Goal: Task Accomplishment & Management: Use online tool/utility

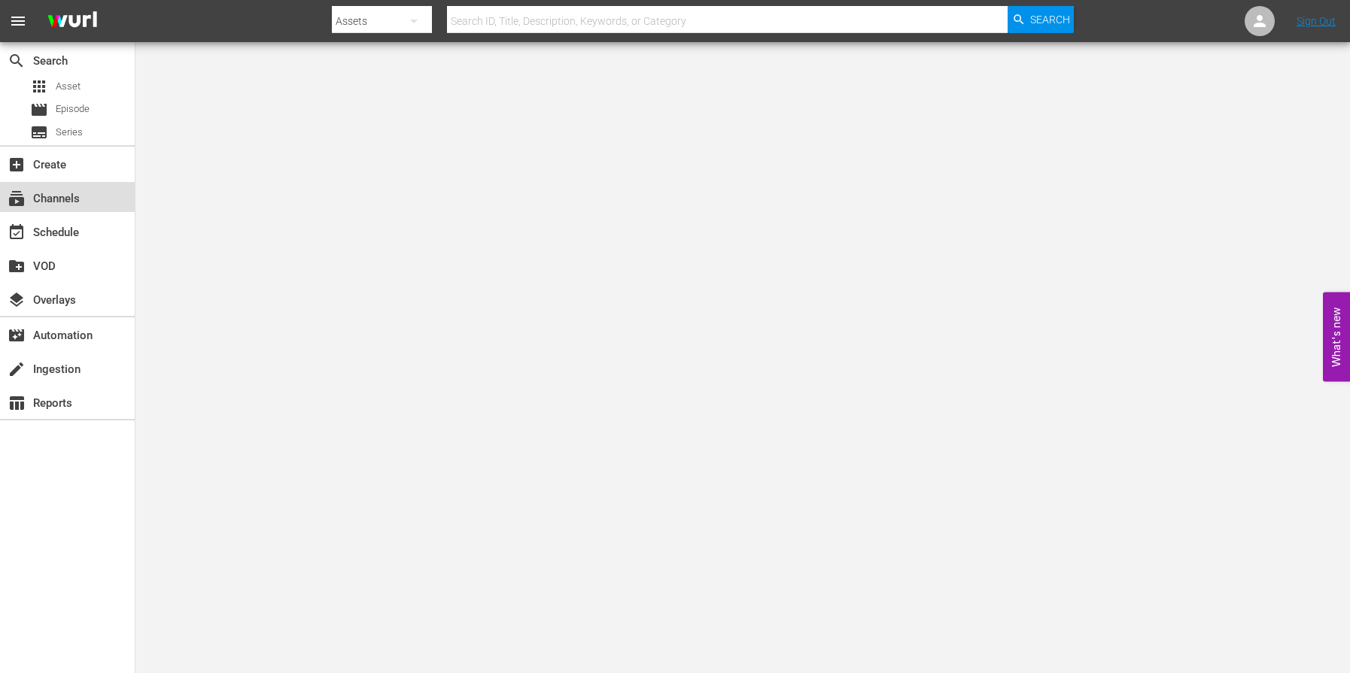
click at [65, 184] on div "subscriptions Channels" at bounding box center [67, 197] width 135 height 30
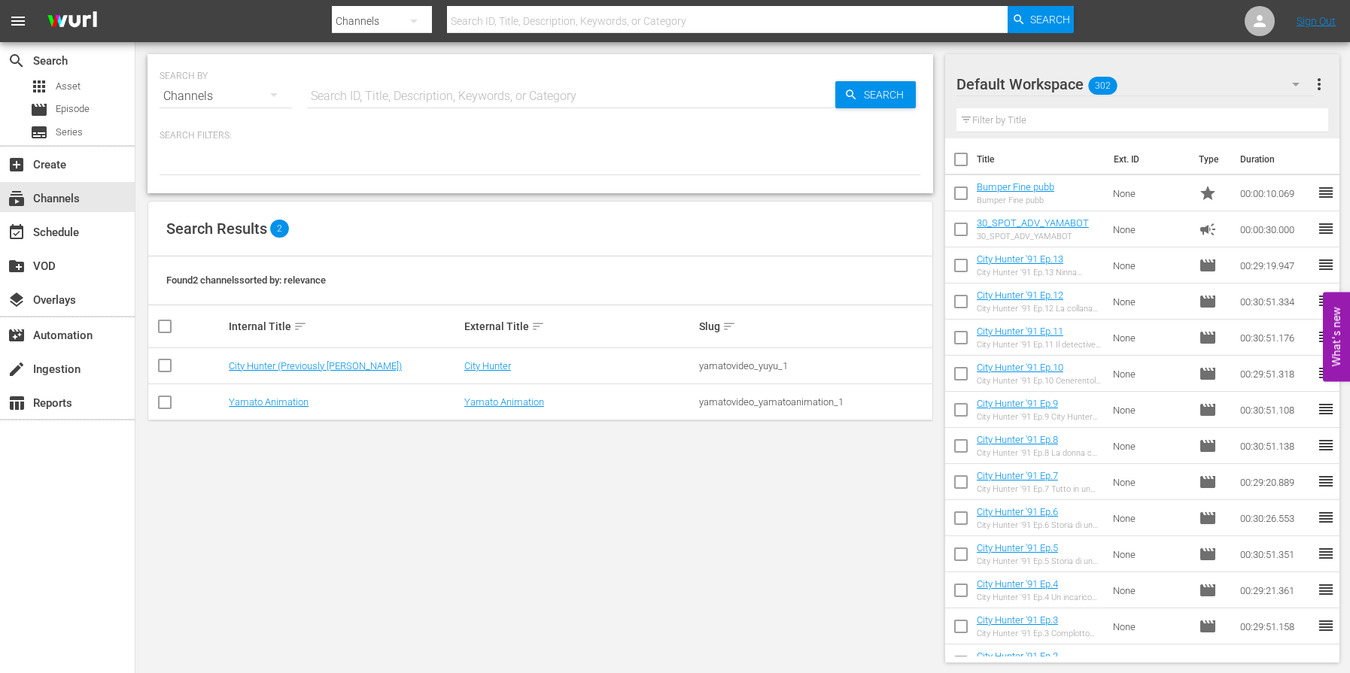
click at [289, 372] on td "City Hunter (Previously [PERSON_NAME])" at bounding box center [343, 366] width 235 height 36
click at [280, 363] on link "City Hunter (Previously [PERSON_NAME])" at bounding box center [315, 365] width 173 height 11
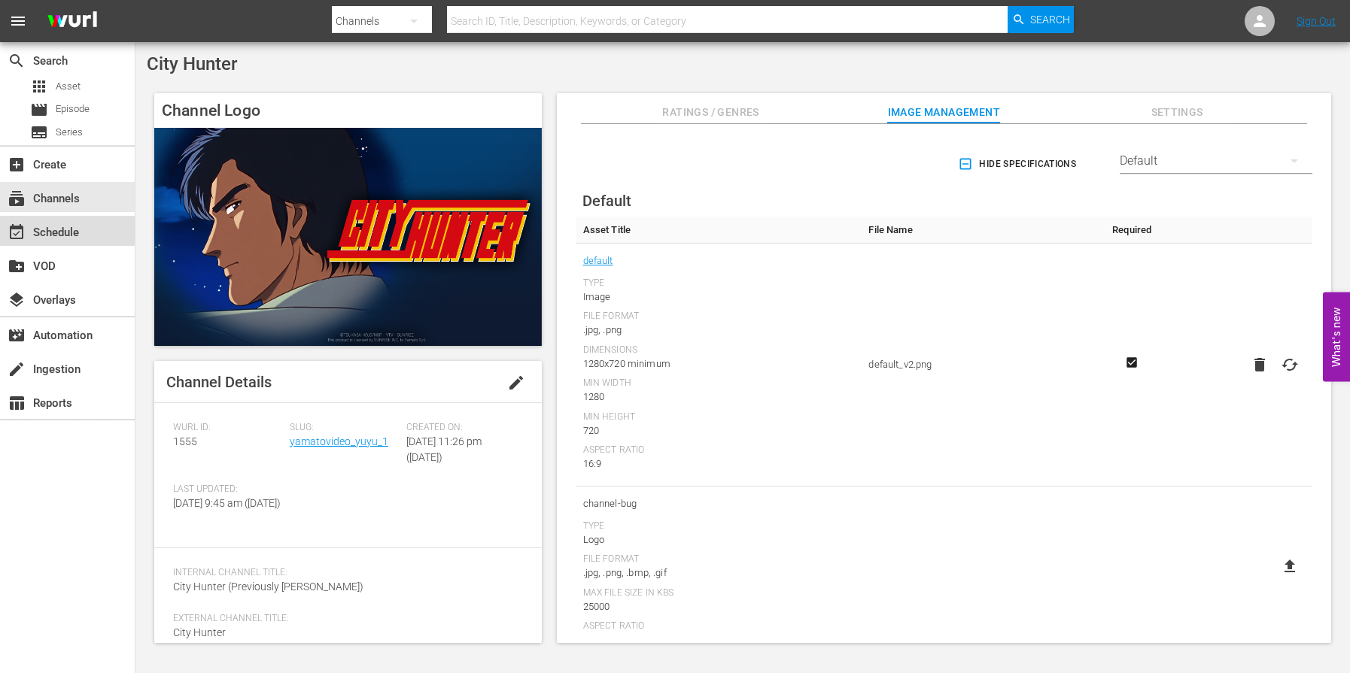
click at [38, 237] on div "event_available Schedule" at bounding box center [42, 230] width 84 height 14
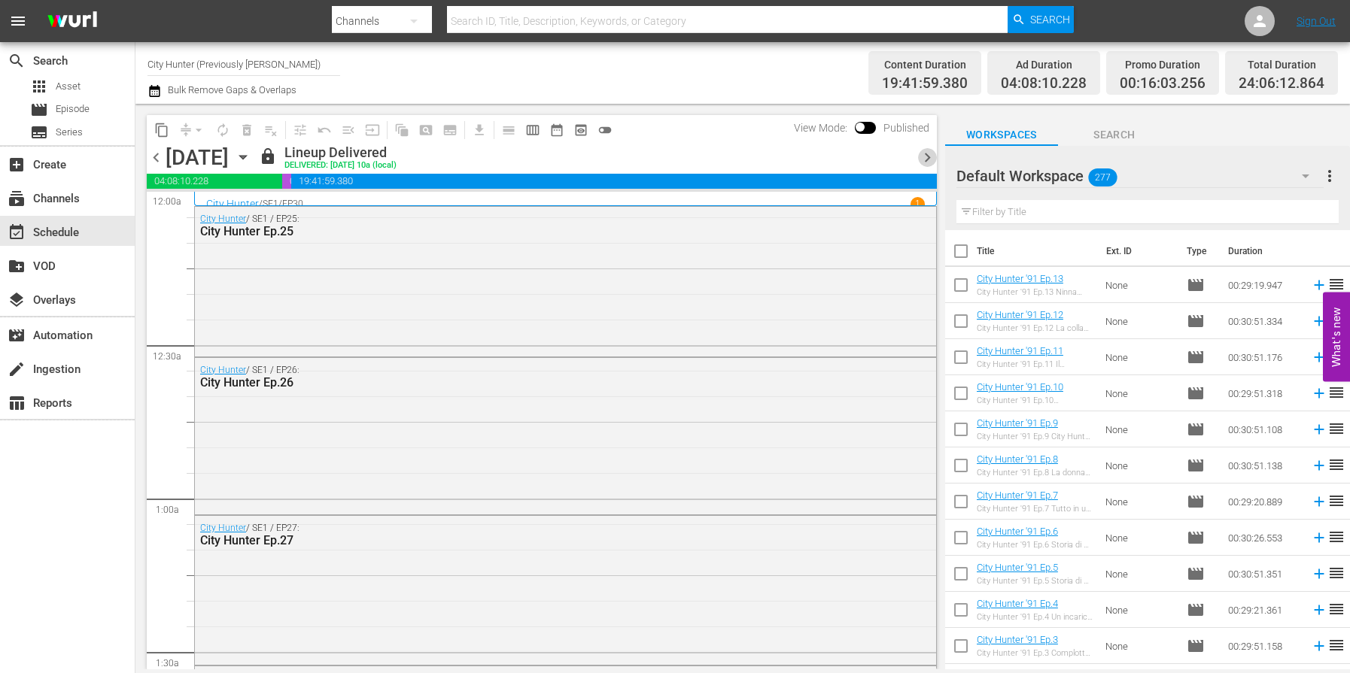
click at [928, 162] on span "chevron_right" at bounding box center [927, 157] width 19 height 19
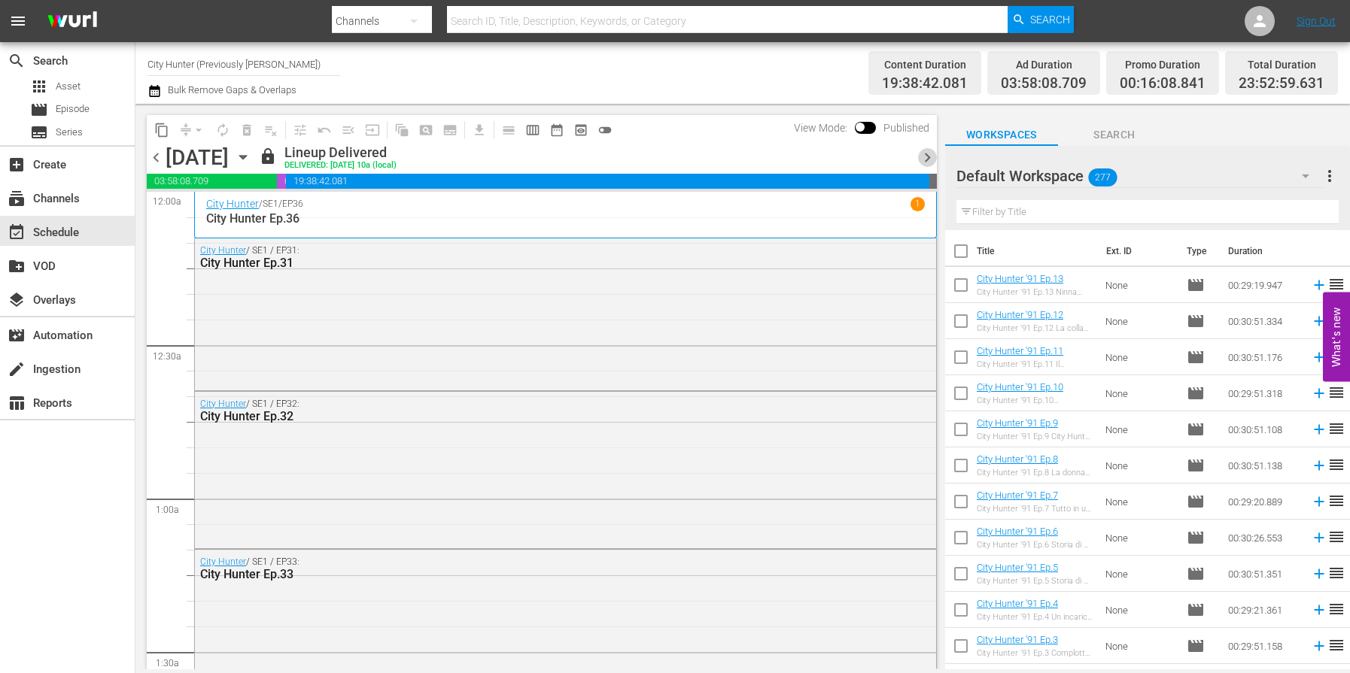
click at [927, 159] on span "chevron_right" at bounding box center [927, 157] width 19 height 19
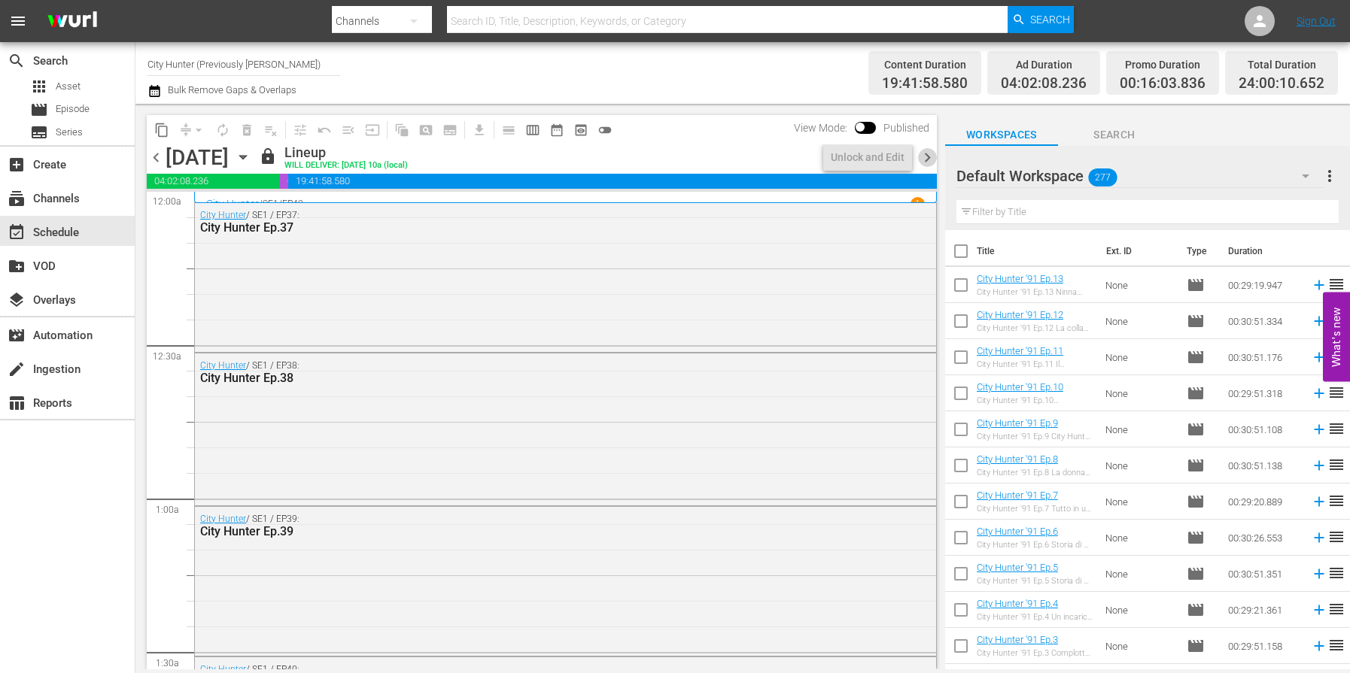
click at [927, 159] on span "chevron_right" at bounding box center [927, 157] width 19 height 19
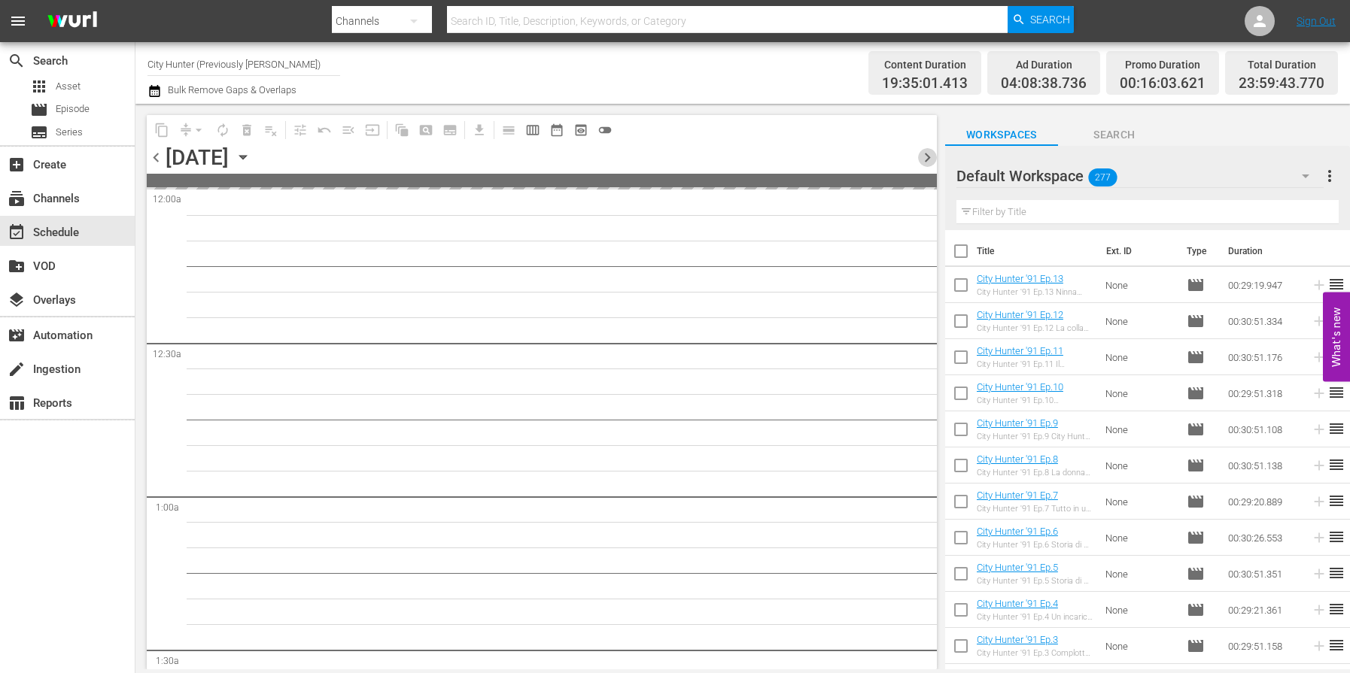
click at [927, 159] on span "chevron_right" at bounding box center [927, 157] width 19 height 19
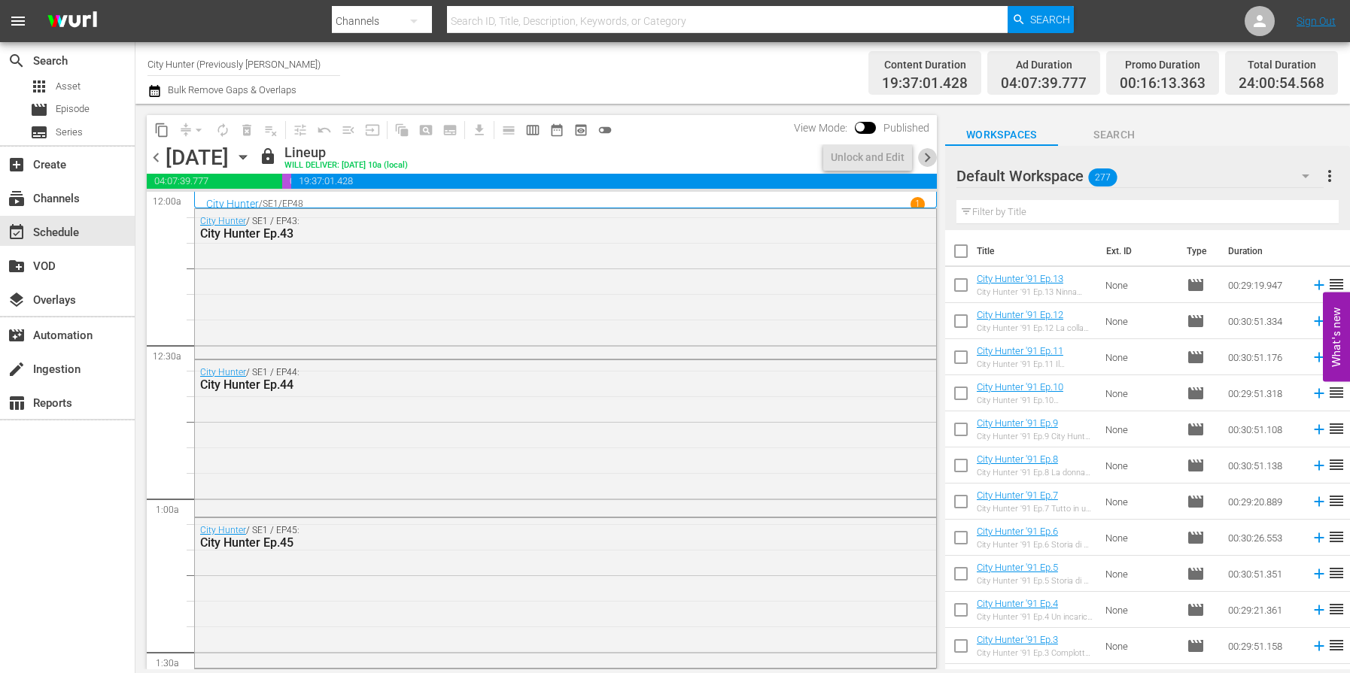
click at [927, 159] on span "chevron_right" at bounding box center [927, 157] width 19 height 19
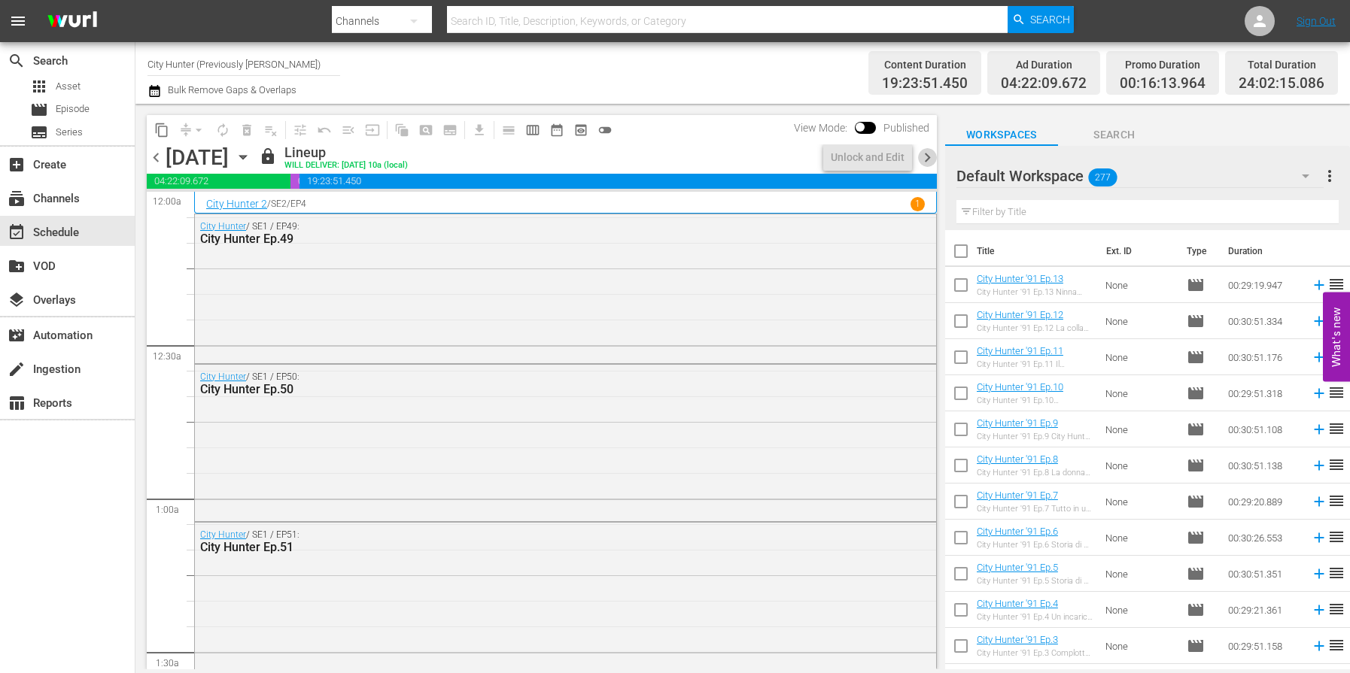
click at [927, 159] on span "chevron_right" at bounding box center [927, 157] width 19 height 19
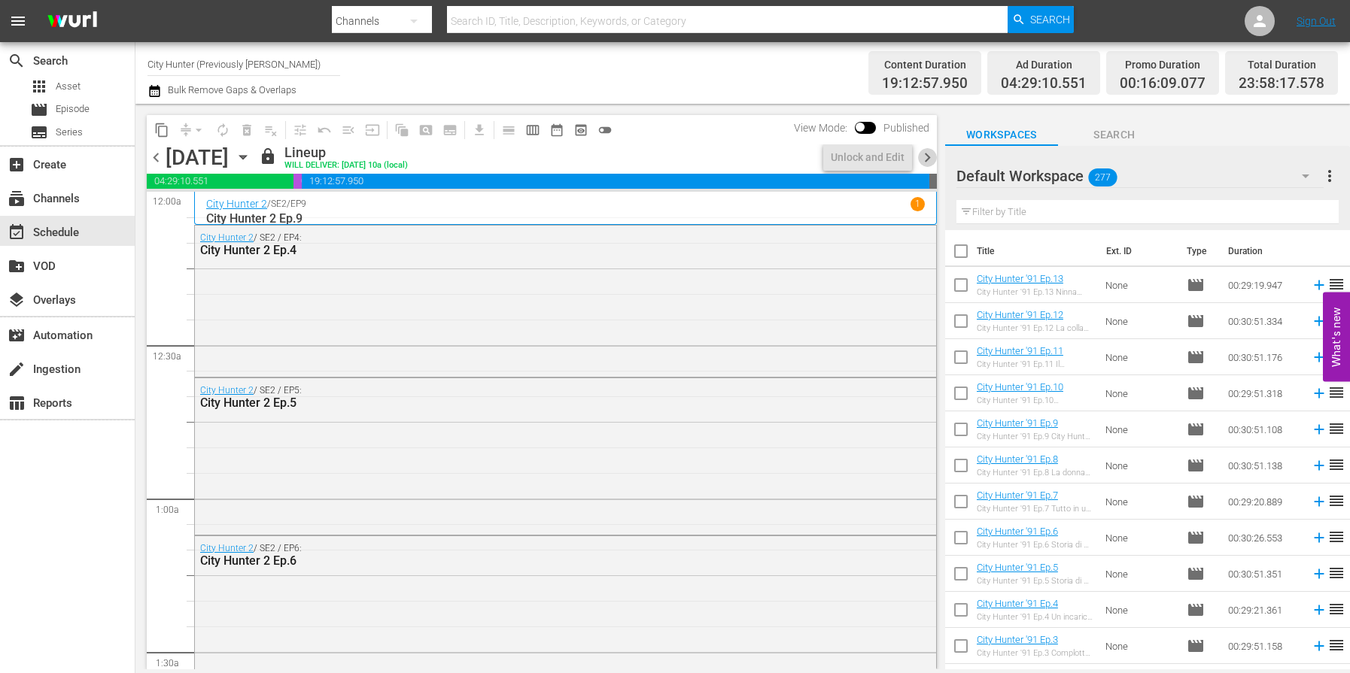
click at [927, 159] on span "chevron_right" at bounding box center [927, 157] width 19 height 19
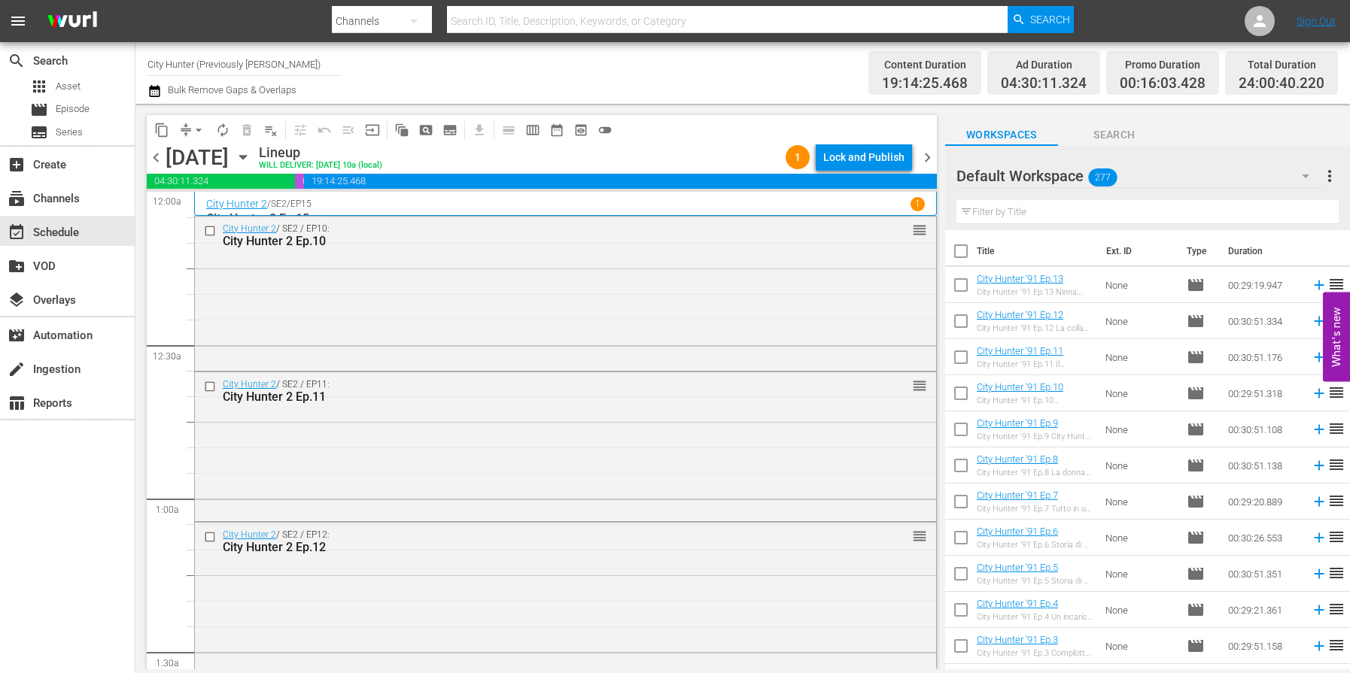
click at [927, 159] on span "chevron_right" at bounding box center [927, 157] width 19 height 19
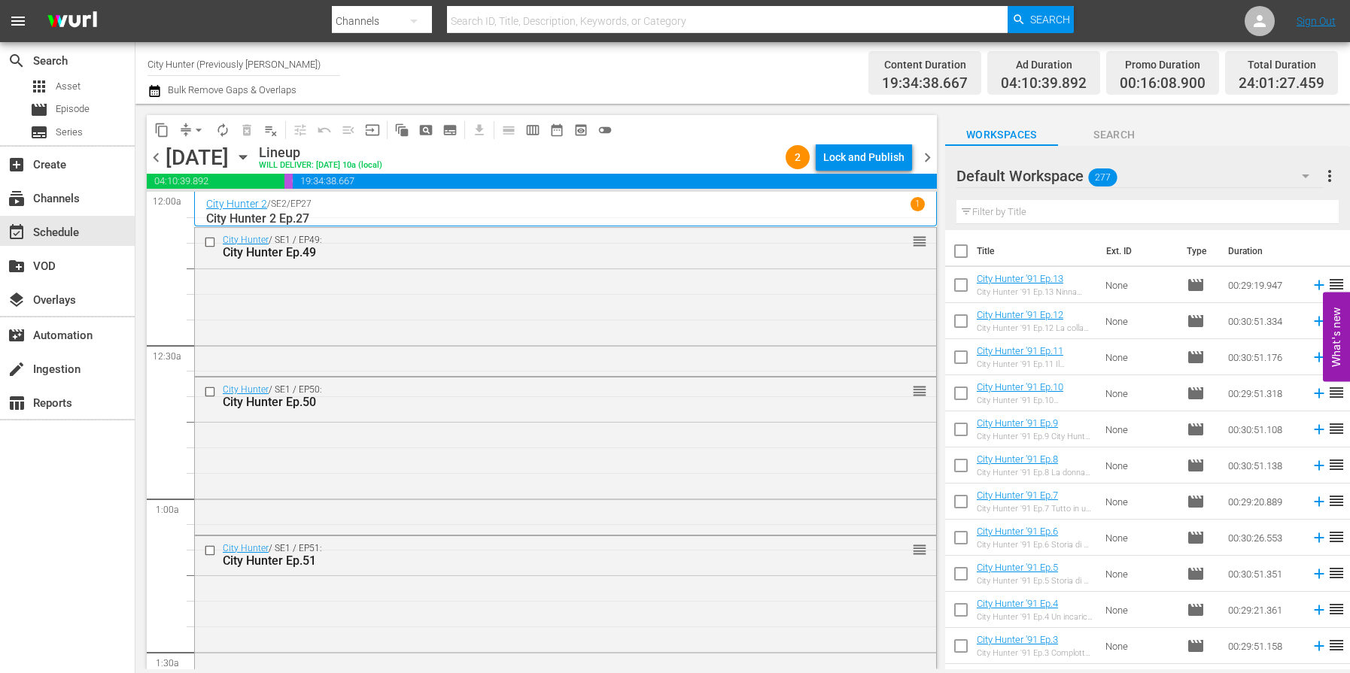
click at [927, 159] on span "chevron_right" at bounding box center [927, 157] width 19 height 19
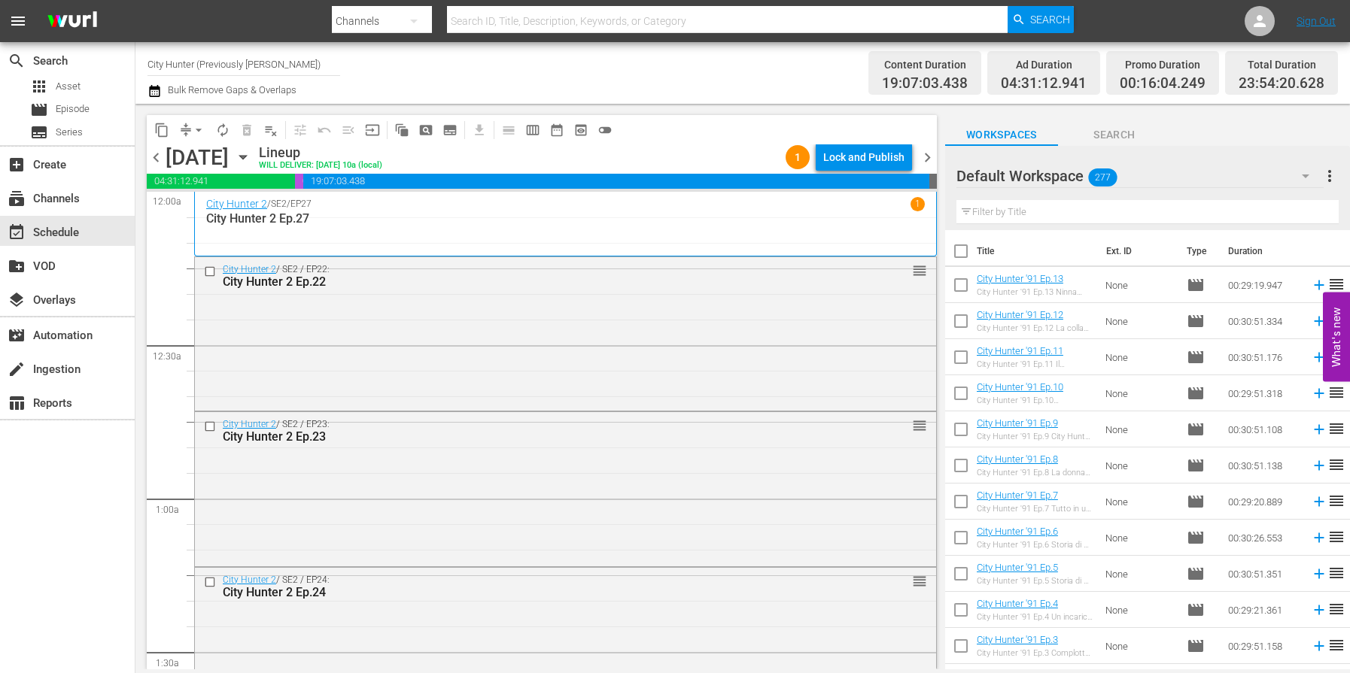
click at [927, 159] on span "chevron_right" at bounding box center [927, 157] width 19 height 19
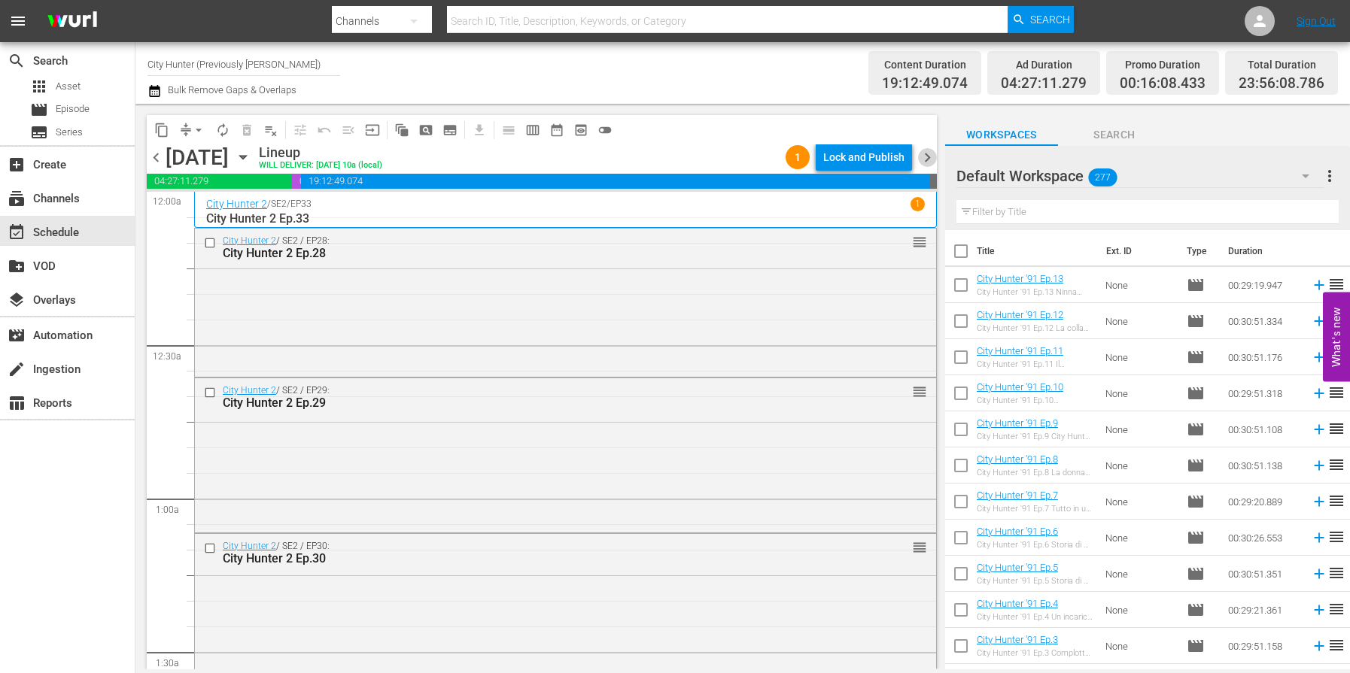
click at [927, 159] on span "chevron_right" at bounding box center [927, 157] width 19 height 19
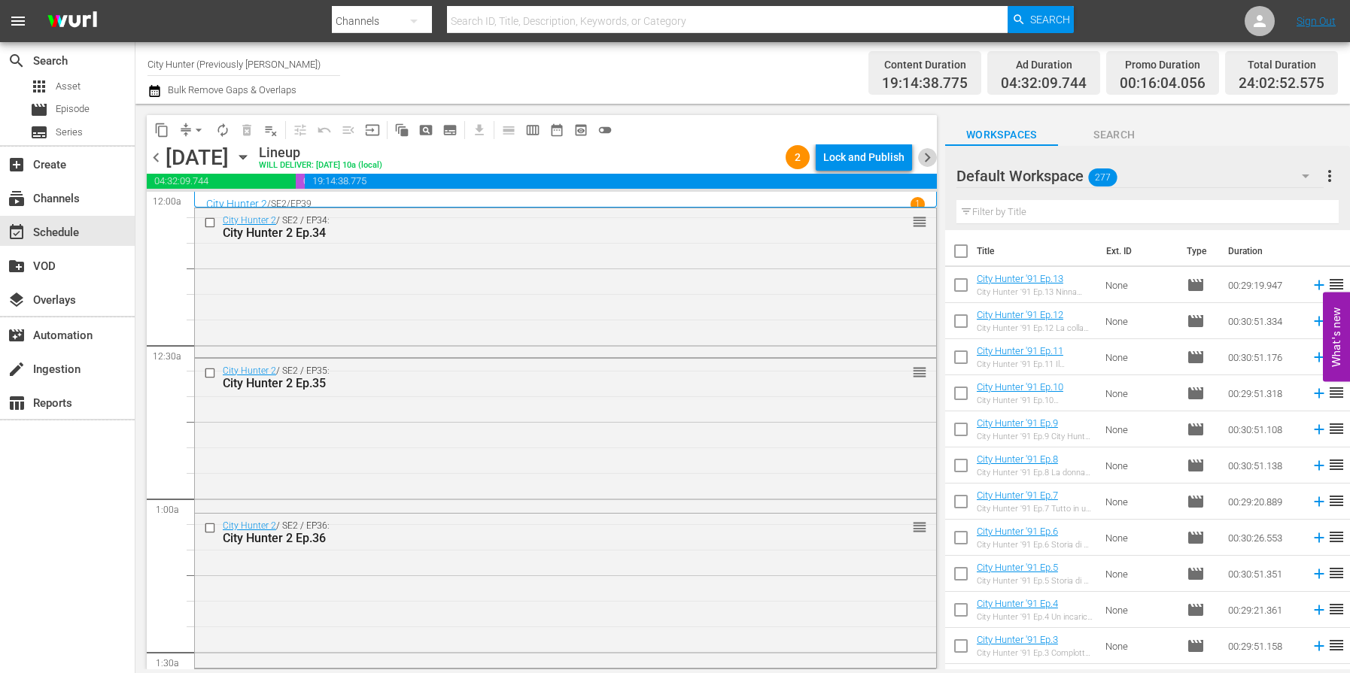
click at [927, 159] on span "chevron_right" at bounding box center [927, 157] width 19 height 19
